Goal: Information Seeking & Learning: Find specific fact

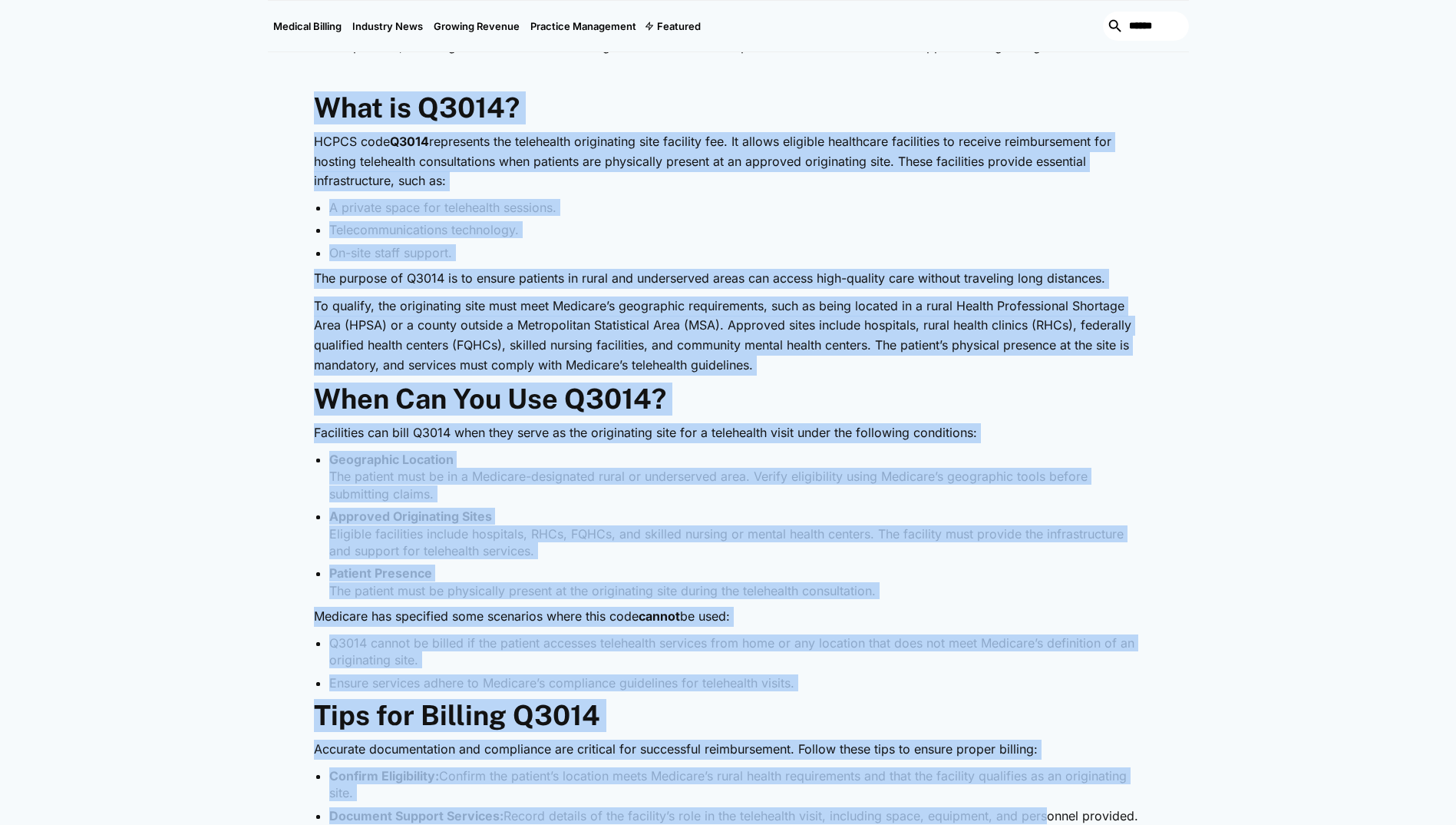
scroll to position [999, 0]
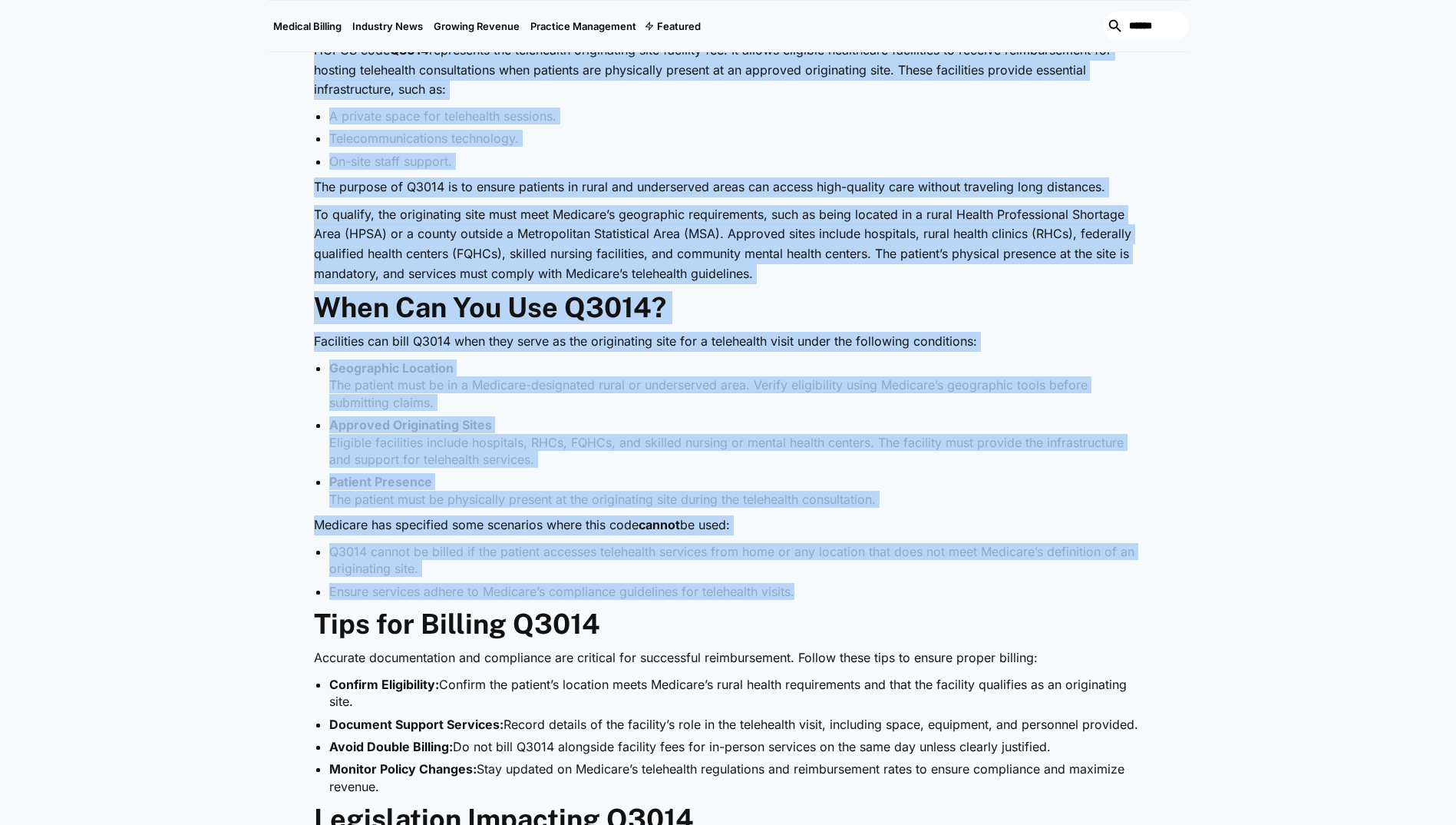
drag, startPoint x: 312, startPoint y: 472, endPoint x: 849, endPoint y: 595, distance: 550.9
click at [849, 595] on div "Telehealth is revolutionizing healthcare by increasing accessibility and conven…" at bounding box center [728, 655] width 921 height 1513
copy div "Lore ip D2154? SITAM cons A7665 elitseddoe tem incididunt utlaboreetd magn aliq…"
click at [635, 470] on ul "Geographic Location The patient must be in a Medicare-designated rural or under…" at bounding box center [728, 433] width 829 height 148
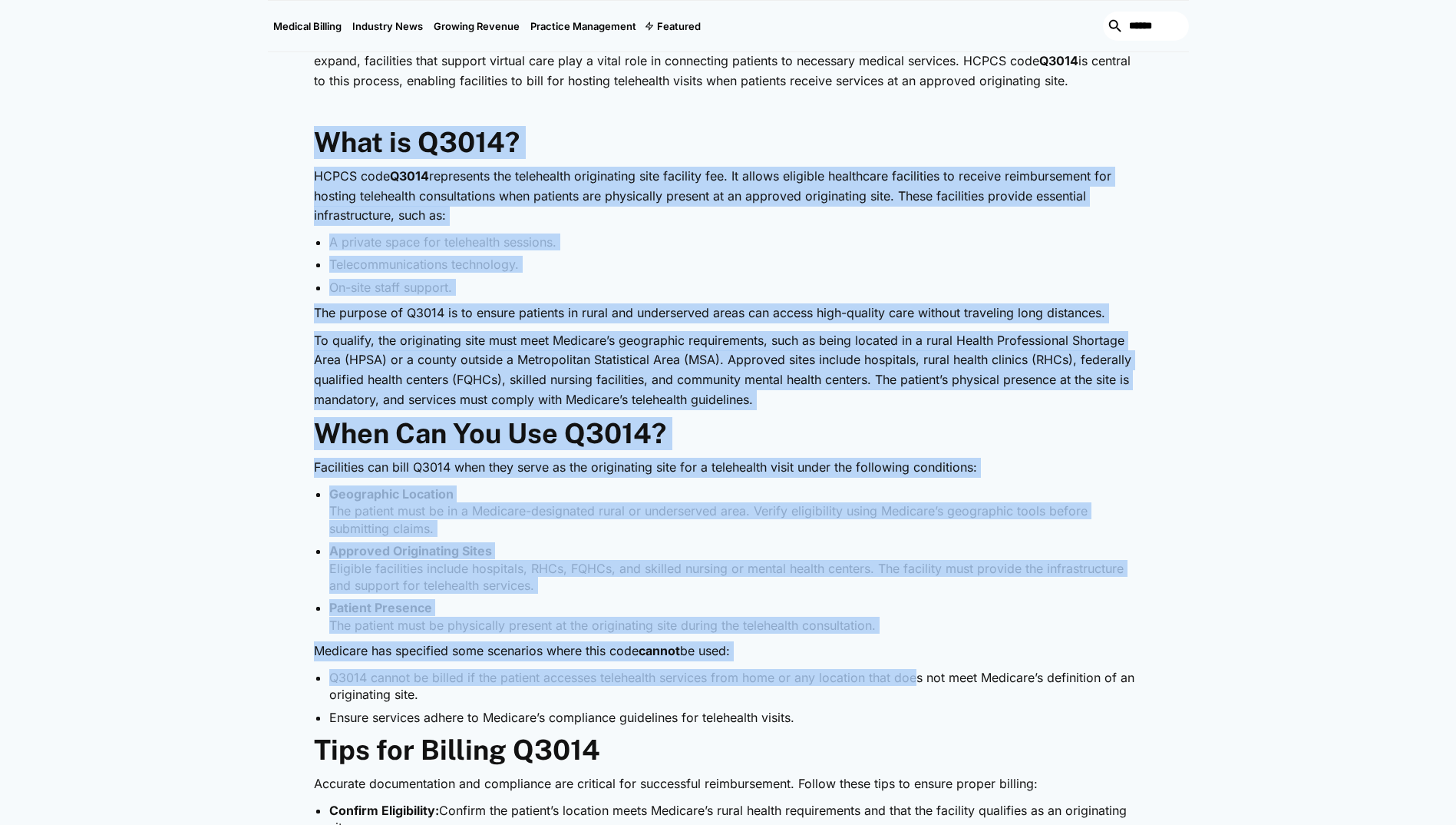
scroll to position [921, 0]
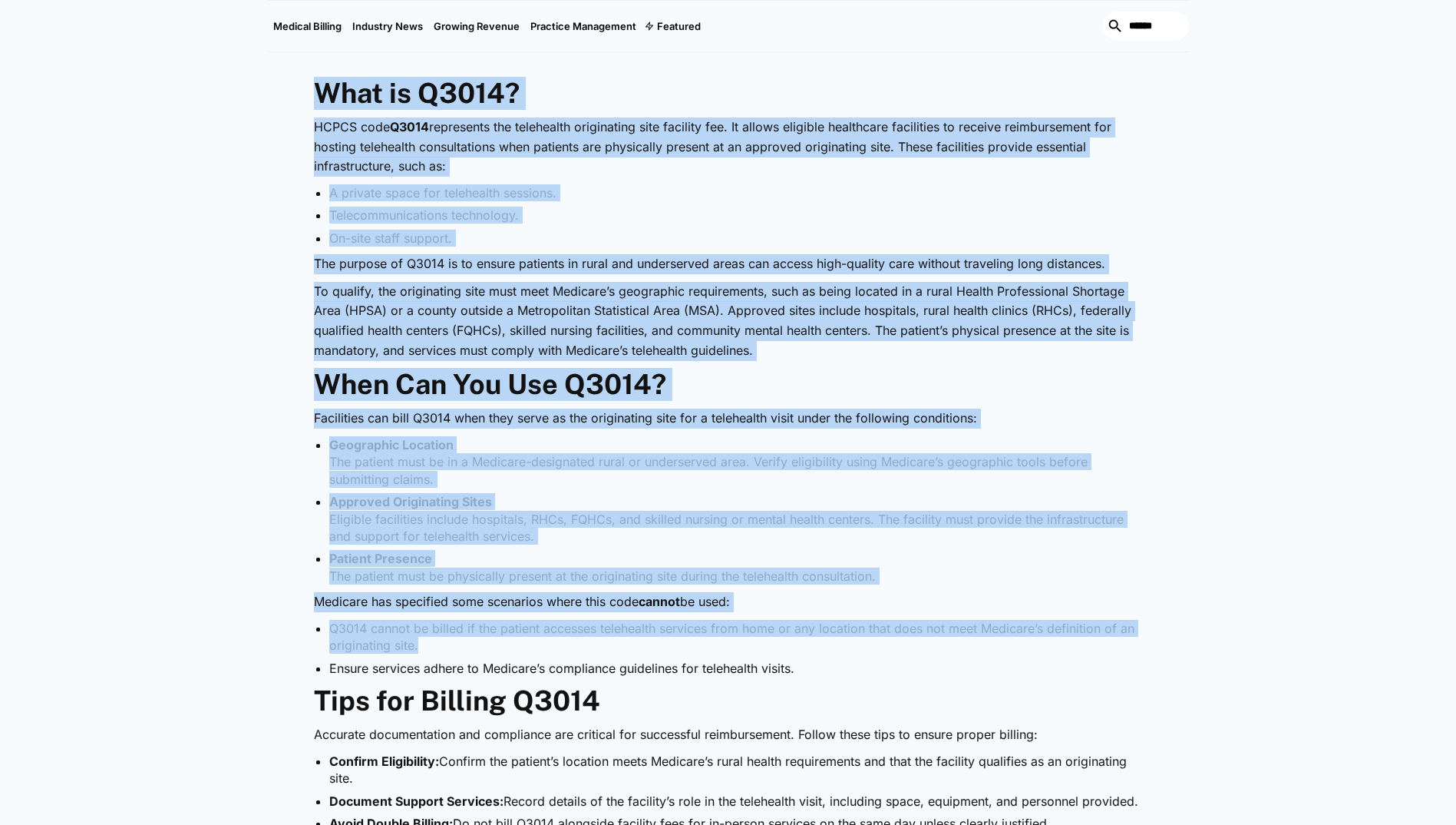
drag, startPoint x: 316, startPoint y: 315, endPoint x: 955, endPoint y: 640, distance: 716.9
click at [955, 640] on div "Telehealth is revolutionizing healthcare by increasing accessibility and conven…" at bounding box center [728, 732] width 829 height 1513
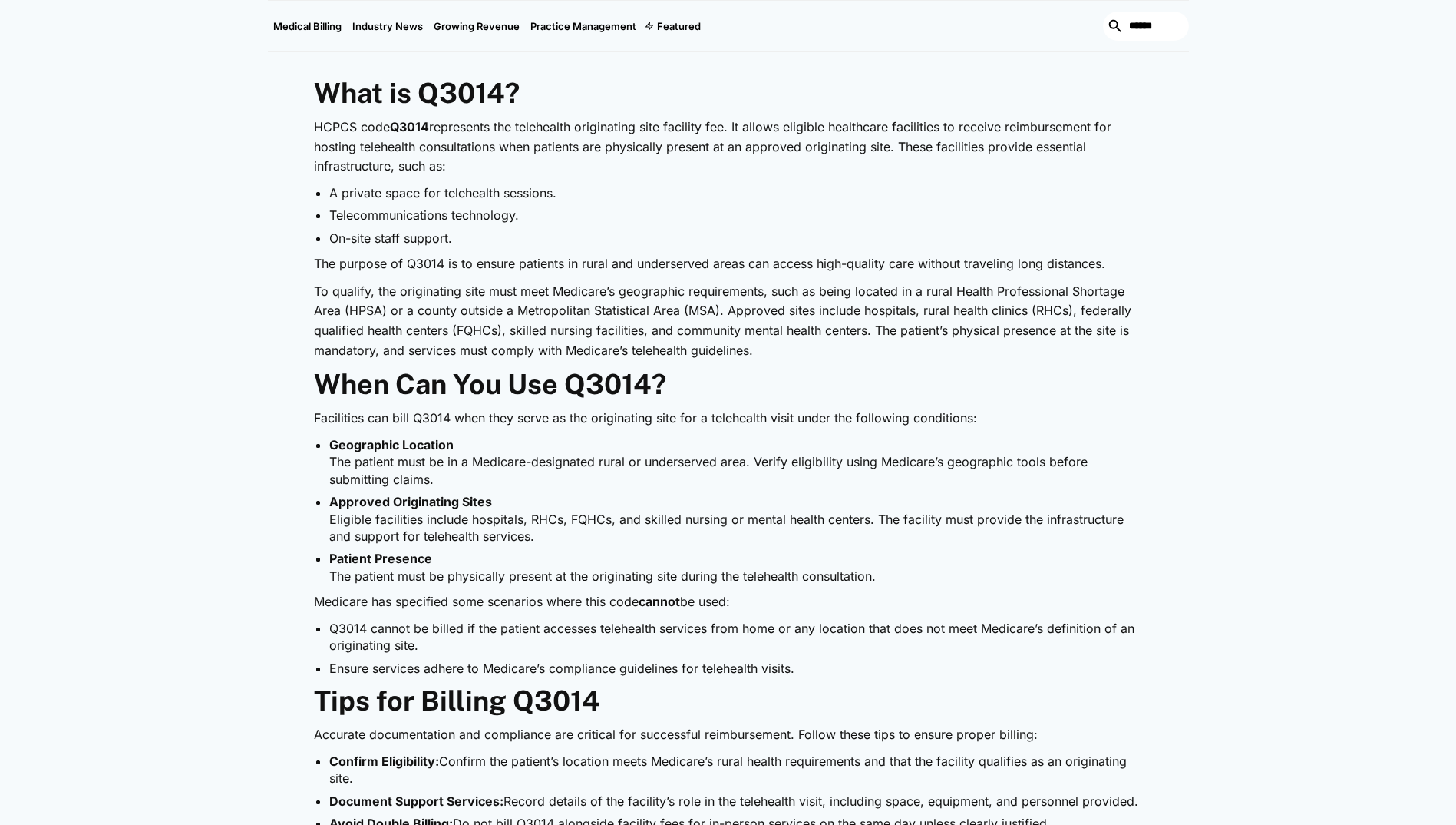
drag, startPoint x: 955, startPoint y: 640, endPoint x: 788, endPoint y: 659, distance: 168.1
click at [788, 659] on ul "Q3014 cannot be billed if the patient accesses telehealth services from home or…" at bounding box center [728, 647] width 829 height 57
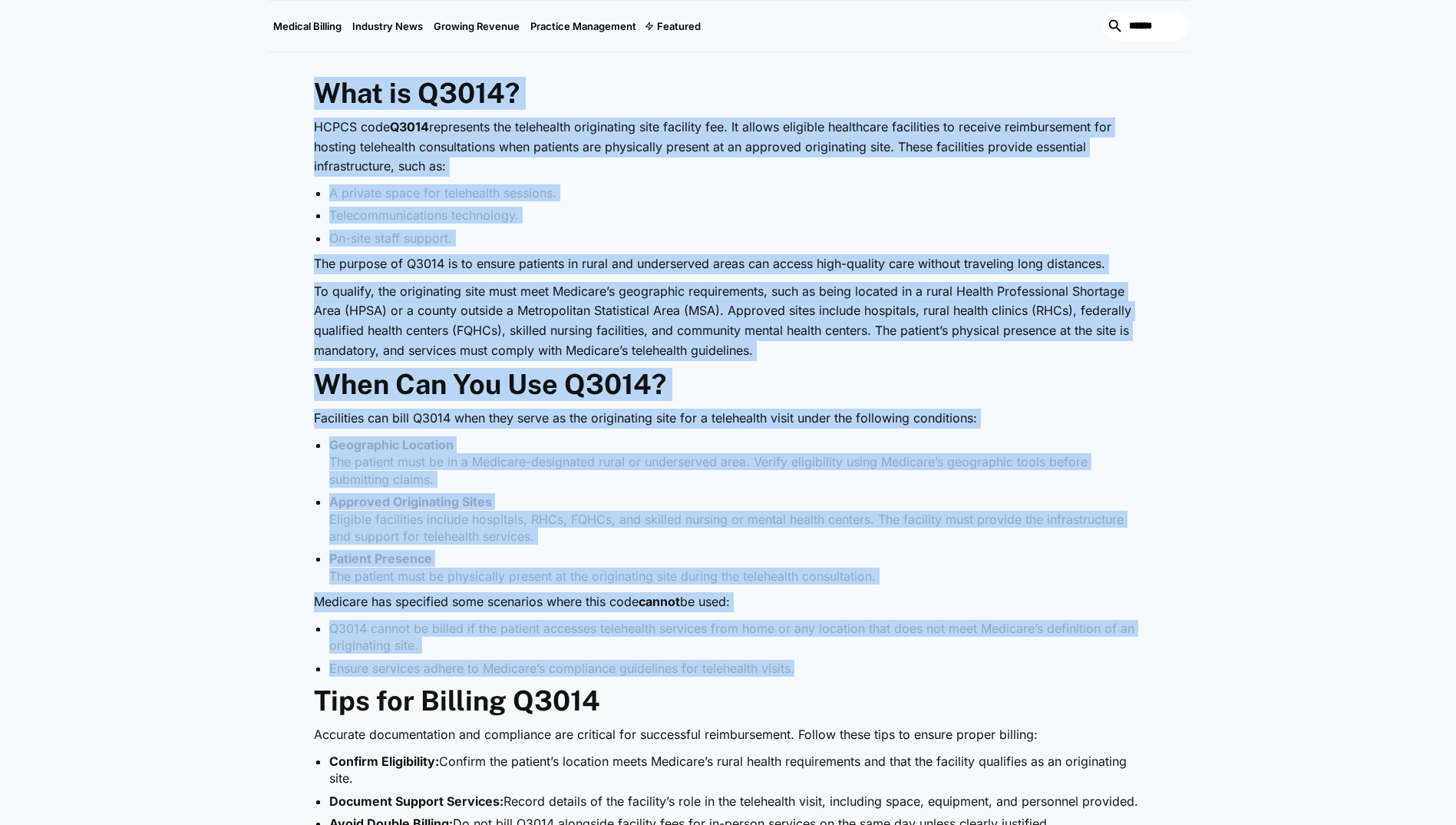
drag, startPoint x: 808, startPoint y: 670, endPoint x: 308, endPoint y: 95, distance: 762.0
click at [308, 95] on div "Telehealth is revolutionizing healthcare by increasing accessibility and conven…" at bounding box center [728, 732] width 921 height 1513
drag, startPoint x: 308, startPoint y: 95, endPoint x: 467, endPoint y: 86, distance: 159.3
copy div "Lore ip D2154? SITAM cons A7665 elitseddoe tem incididunt utlaboreetd magn aliq…"
